Goal: Task Accomplishment & Management: Use online tool/utility

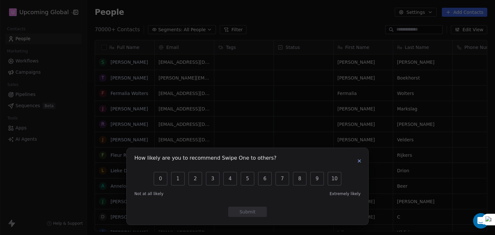
scroll to position [202, 403]
click at [360, 162] on icon "button" at bounding box center [359, 161] width 3 height 3
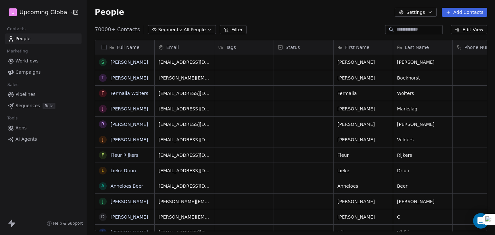
click at [0, 0] on div at bounding box center [0, 0] width 0 height 0
click at [190, 27] on span "All People" at bounding box center [195, 29] width 22 height 7
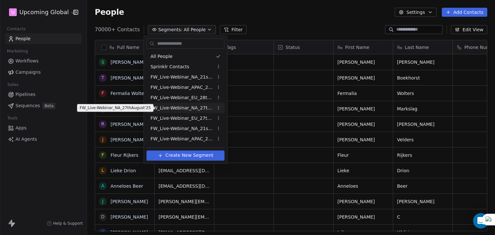
scroll to position [51, 0]
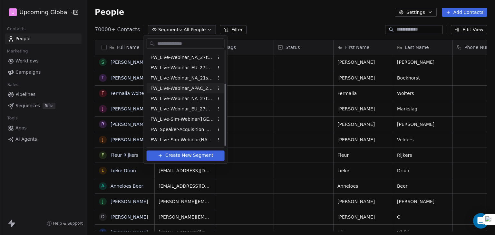
click at [244, 60] on html "U Upcoming Global Contacts People Marketing Workflows Campaigns Sales Pipelines…" at bounding box center [247, 117] width 495 height 235
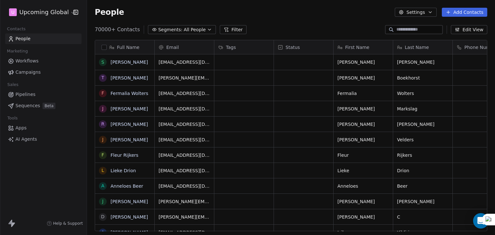
click at [270, 22] on div "People Settings Add Contacts" at bounding box center [291, 12] width 408 height 24
click at [222, 30] on button "Filter" at bounding box center [233, 29] width 27 height 9
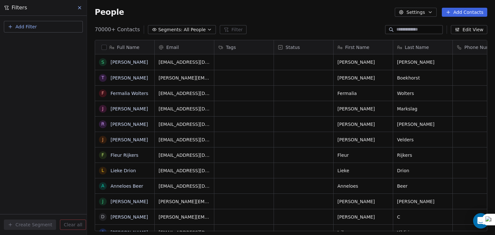
click at [29, 25] on span "Add Filter" at bounding box center [25, 27] width 21 height 7
click at [30, 38] on div "Contact properties" at bounding box center [43, 42] width 73 height 10
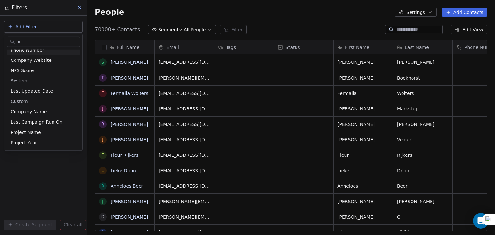
scroll to position [15, 0]
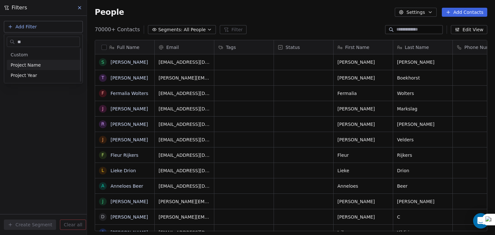
type input "***"
type input "******"
click at [28, 66] on div "Is" at bounding box center [44, 68] width 68 height 10
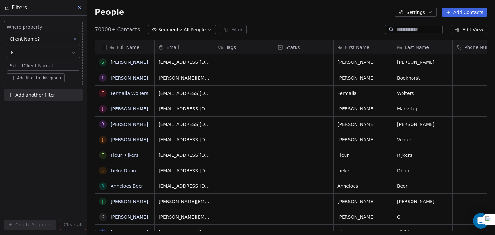
click at [26, 65] on body "U Upcoming Global Contacts People Marketing Workflows Campaigns Sales Pipelines…" at bounding box center [247, 117] width 495 height 235
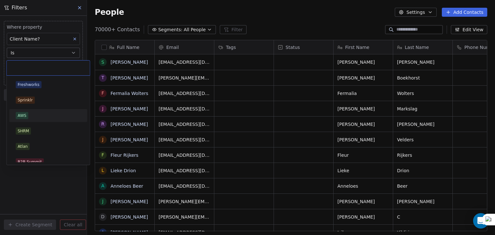
click at [27, 118] on span "AWS" at bounding box center [22, 115] width 13 height 7
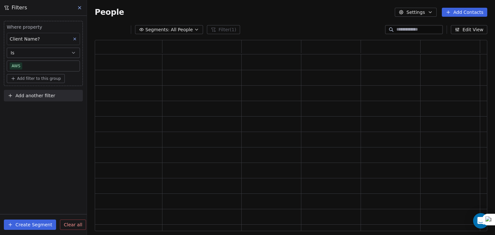
scroll to position [186, 387]
click at [27, 118] on div "Where property Client Name? Is AWS Add filter to this group Add another filter …" at bounding box center [43, 126] width 87 height 220
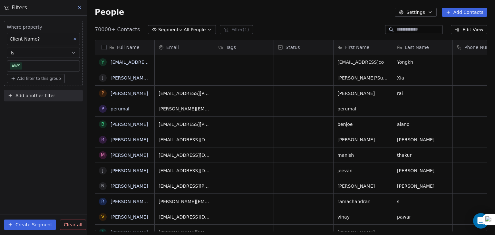
scroll to position [202, 403]
click at [35, 94] on span "Add another filter" at bounding box center [35, 96] width 40 height 7
click at [24, 111] on span "Contact properties" at bounding box center [32, 110] width 42 height 7
type input "***"
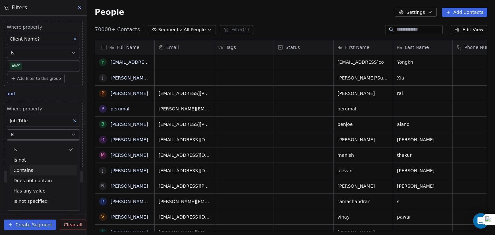
click at [28, 171] on div "Contains" at bounding box center [44, 170] width 68 height 10
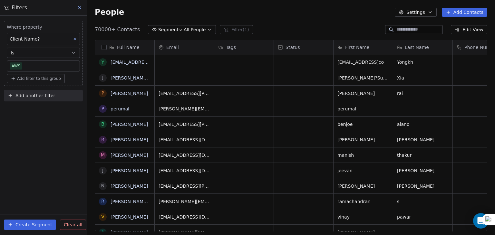
click at [23, 93] on span "Add another filter" at bounding box center [35, 96] width 40 height 7
click at [28, 109] on span "Contact properties" at bounding box center [32, 110] width 42 height 7
type input "***"
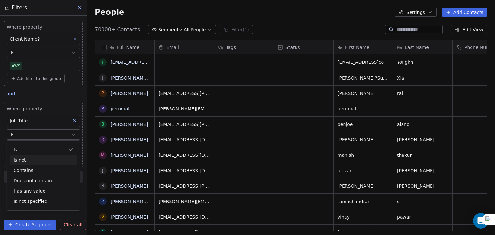
click at [32, 159] on div "Is not" at bounding box center [44, 160] width 68 height 10
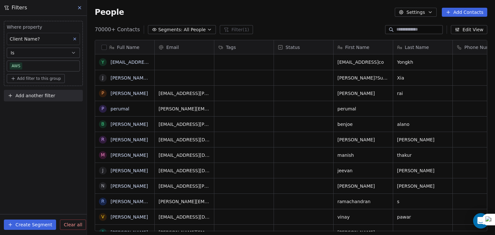
click at [39, 92] on button "Add another filter" at bounding box center [43, 96] width 79 height 12
click at [48, 169] on html "U Upcoming Global Contacts People Marketing Workflows Campaigns Sales Pipelines…" at bounding box center [247, 117] width 495 height 235
click at [237, 235] on html "U Upcoming Global Contacts People Marketing Workflows Campaigns Sales Pipelines…" at bounding box center [247, 117] width 495 height 235
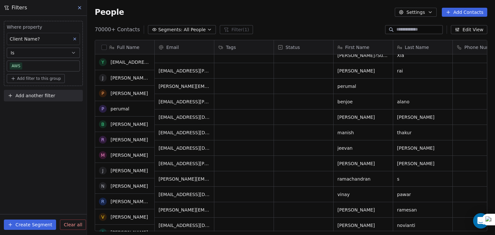
scroll to position [0, 0]
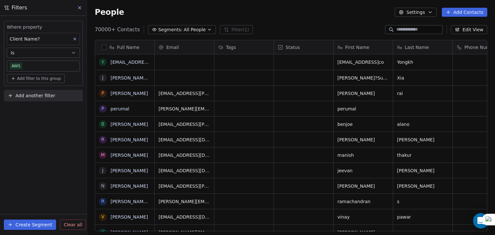
click at [36, 105] on div "Where property Client Name? Is AWS Add filter to this group Add another filter …" at bounding box center [43, 126] width 87 height 220
click at [43, 96] on span "Add another filter" at bounding box center [35, 96] width 40 height 7
click at [41, 109] on span "Contact properties" at bounding box center [32, 110] width 42 height 7
type input "***"
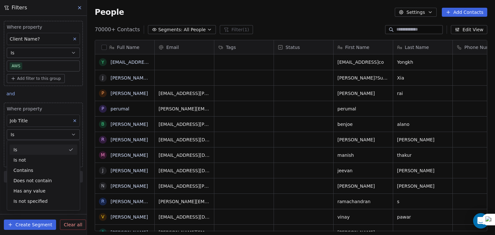
click at [32, 153] on div "Is" at bounding box center [44, 150] width 68 height 10
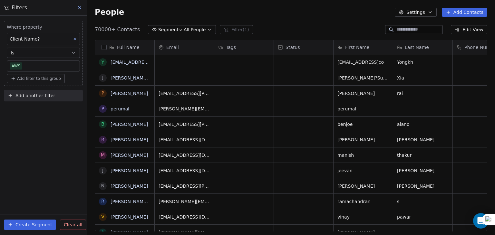
click at [38, 97] on span "Add another filter" at bounding box center [35, 96] width 40 height 7
click at [36, 109] on span "Contact properties" at bounding box center [32, 110] width 42 height 7
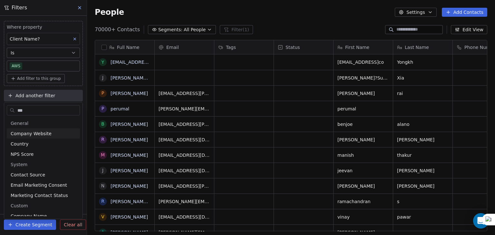
type input "****"
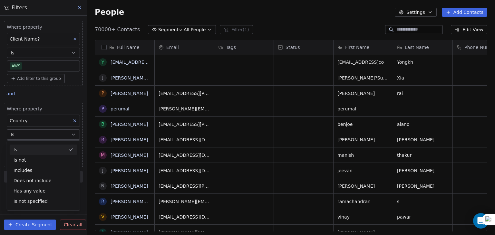
click at [23, 149] on div "Is" at bounding box center [44, 150] width 68 height 10
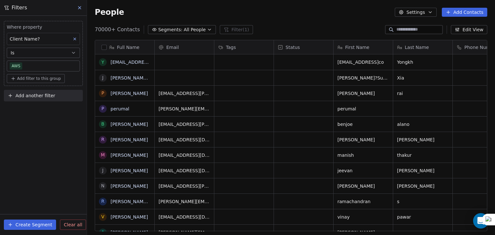
click at [35, 94] on span "Add another filter" at bounding box center [35, 96] width 40 height 7
click at [44, 149] on html "U Upcoming Global Contacts People Marketing Workflows Campaigns Sales Pipelines…" at bounding box center [247, 117] width 495 height 235
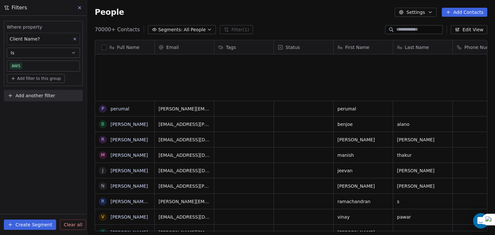
scroll to position [356, 0]
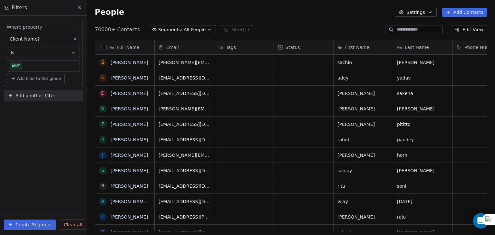
click at [27, 91] on button "Add another filter" at bounding box center [43, 96] width 79 height 12
click at [30, 74] on html "U Upcoming Global Contacts People Marketing Workflows Campaigns Sales Pipelines…" at bounding box center [247, 117] width 495 height 235
click at [30, 74] on button "Add filter to this group" at bounding box center [36, 78] width 58 height 9
click at [31, 88] on div "Contact properties" at bounding box center [44, 92] width 68 height 10
type input "***"
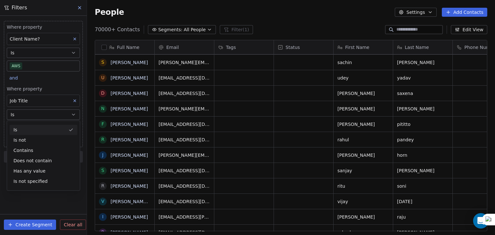
click at [27, 123] on div "Is Is not Contains Does not contain Has any value Is not specified" at bounding box center [43, 156] width 73 height 70
click at [27, 126] on div "Is" at bounding box center [44, 130] width 68 height 10
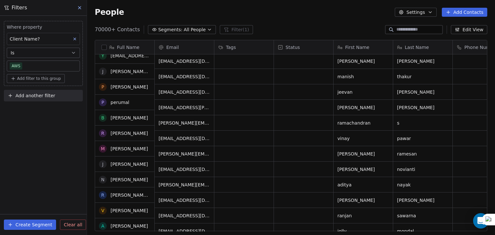
scroll to position [0, 0]
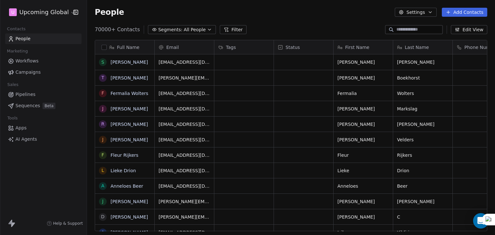
scroll to position [202, 403]
click at [195, 31] on span "All People" at bounding box center [195, 29] width 22 height 7
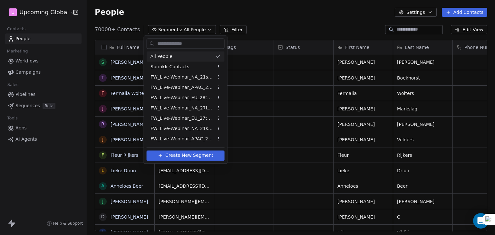
click at [234, 29] on html "U Upcoming Global Contacts People Marketing Workflows Campaigns Sales Pipelines…" at bounding box center [247, 117] width 495 height 235
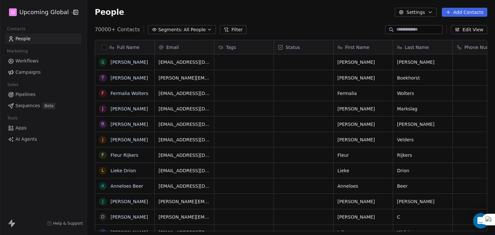
click at [234, 29] on button "Filter" at bounding box center [233, 29] width 27 height 9
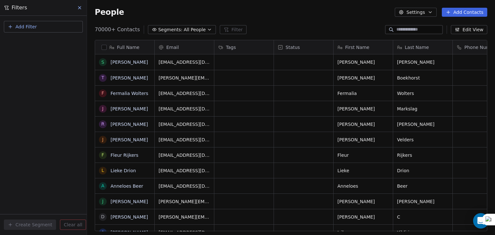
click at [25, 25] on span "Add Filter" at bounding box center [25, 27] width 21 height 7
click at [14, 44] on span "Contact properties" at bounding box center [32, 41] width 42 height 7
type input "***"
click at [27, 86] on div "Contains" at bounding box center [44, 89] width 68 height 10
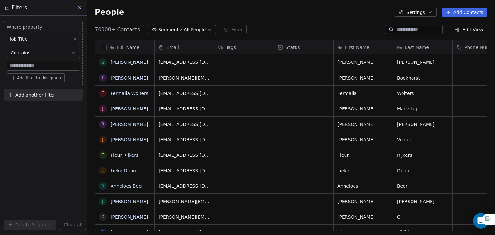
click at [21, 66] on input at bounding box center [43, 66] width 73 height 10
type input "*********"
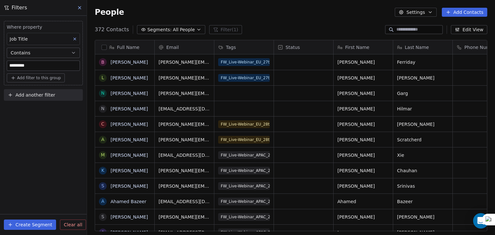
click at [25, 78] on span "Add filter to this group" at bounding box center [39, 77] width 44 height 5
click at [27, 90] on span "Contact properties" at bounding box center [35, 91] width 42 height 7
type input "***"
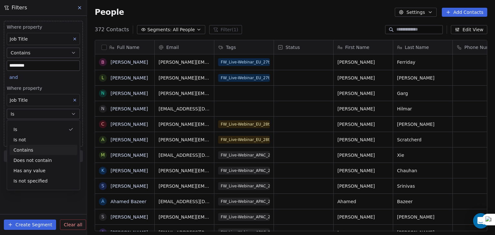
click at [24, 153] on div "Contains" at bounding box center [44, 150] width 68 height 10
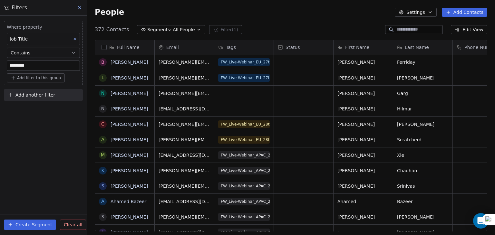
click at [24, 153] on div "Where property Job Title Contains ********* Add filter to this group Add anothe…" at bounding box center [43, 126] width 87 height 220
click at [76, 10] on button at bounding box center [80, 7] width 10 height 9
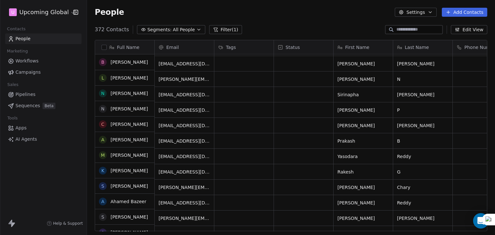
scroll to position [0, 0]
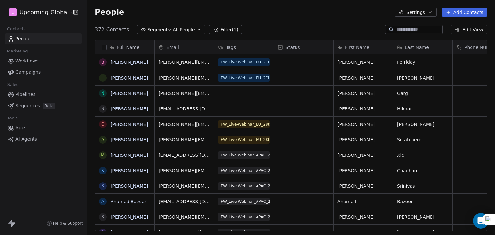
click at [215, 28] on button "Filter (1)" at bounding box center [225, 29] width 33 height 9
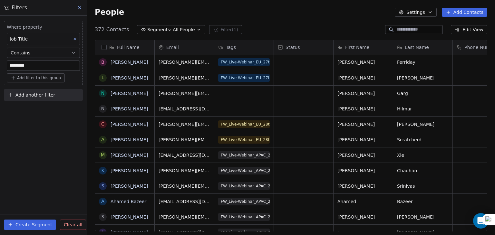
click at [49, 62] on input "*********" at bounding box center [43, 66] width 73 height 10
type input "*********"
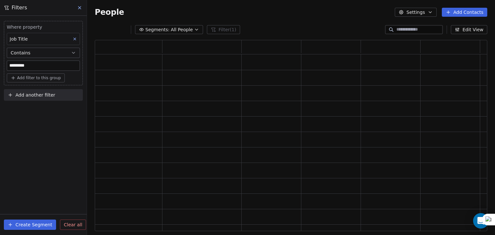
scroll to position [186, 387]
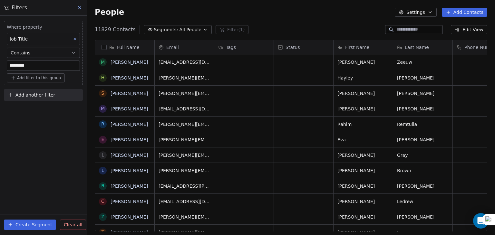
click at [53, 148] on div "Where property Job Title Contains ********* Add filter to this group Add anothe…" at bounding box center [43, 126] width 87 height 220
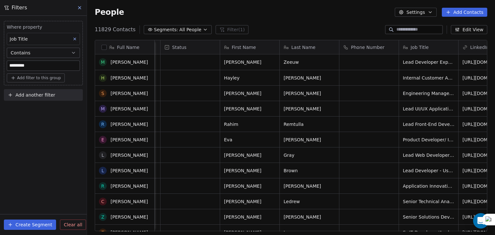
scroll to position [0, 0]
click at [104, 46] on button "button" at bounding box center [104, 47] width 5 height 5
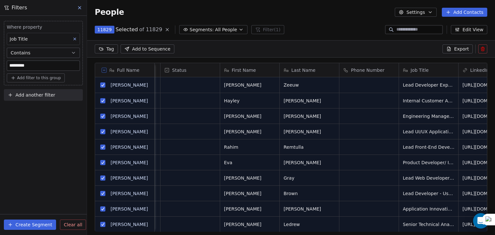
scroll to position [179, 403]
click at [454, 47] on button "Export" at bounding box center [458, 48] width 30 height 9
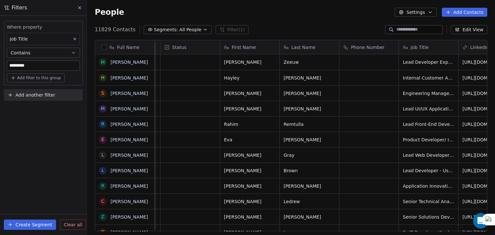
scroll to position [202, 403]
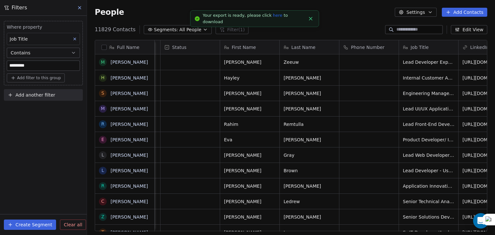
click at [273, 18] on link "here" at bounding box center [277, 15] width 9 height 5
